Goal: Task Accomplishment & Management: Use online tool/utility

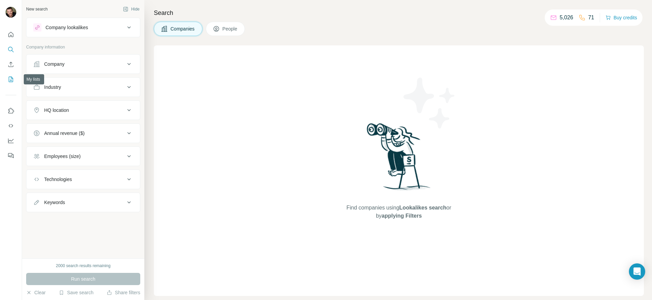
click at [7, 81] on icon "My lists" at bounding box center [10, 79] width 7 height 7
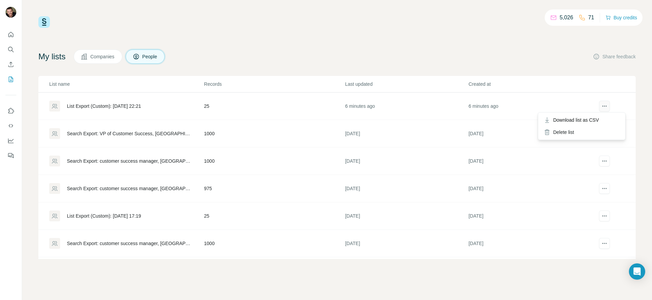
click at [601, 105] on icon "actions" at bounding box center [604, 106] width 7 height 7
click at [587, 121] on span "Download list as CSV" at bounding box center [576, 120] width 46 height 7
click at [601, 108] on icon "actions" at bounding box center [604, 106] width 7 height 7
click at [587, 123] on span "Download list as CSV" at bounding box center [576, 120] width 46 height 7
